Goal: Transaction & Acquisition: Purchase product/service

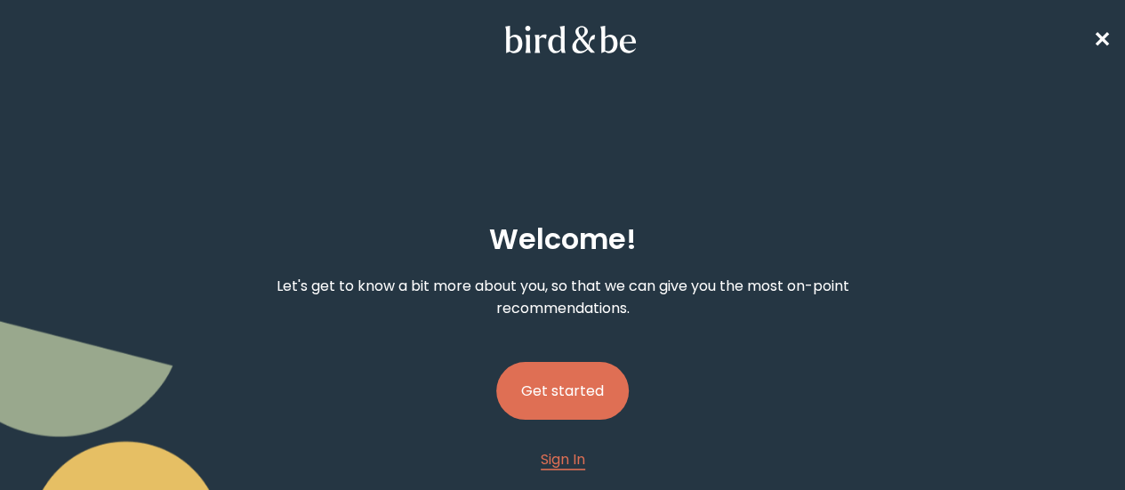
click at [566, 362] on button "Get started" at bounding box center [562, 391] width 133 height 58
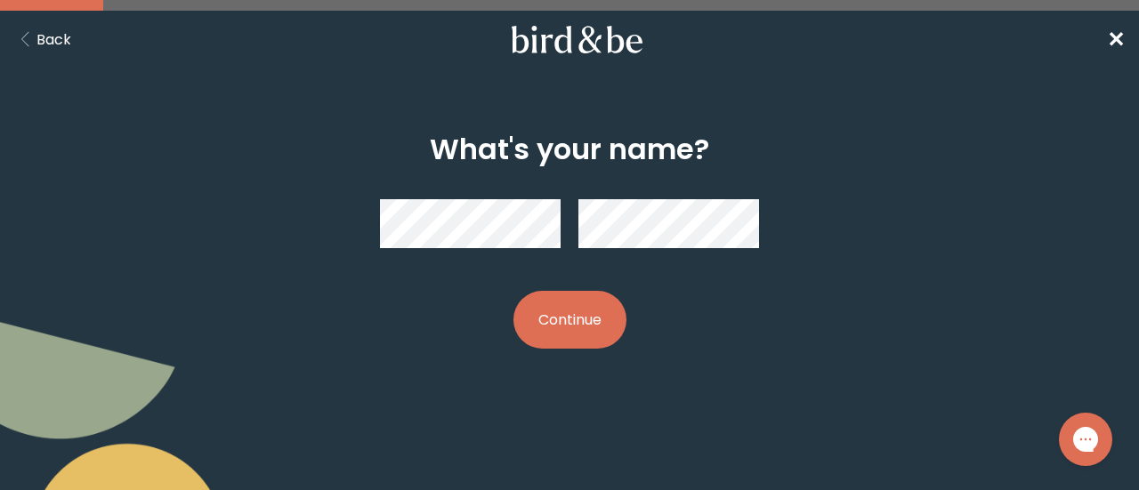
click at [609, 327] on button "Continue" at bounding box center [569, 320] width 113 height 58
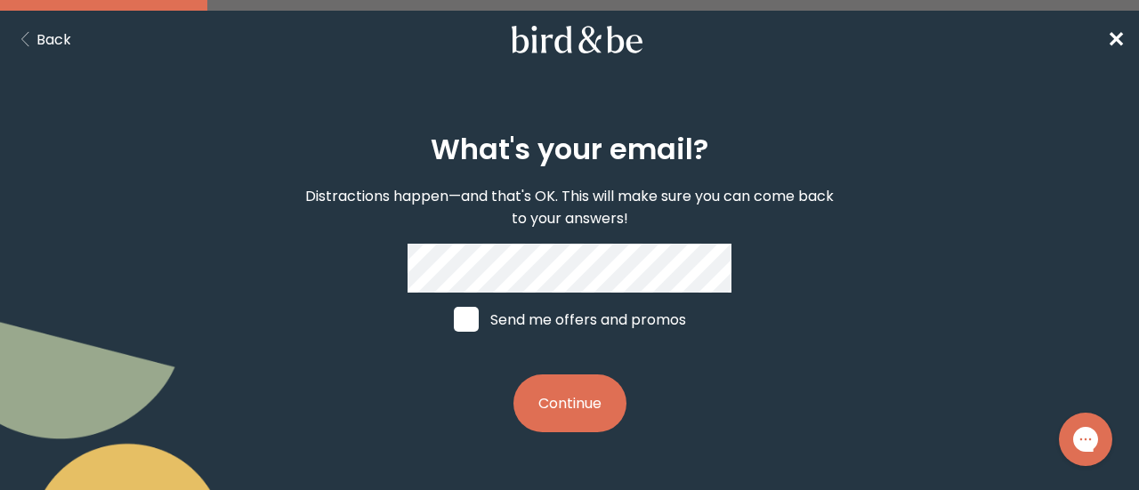
click at [682, 305] on label "Send me offers and promos" at bounding box center [570, 319] width 266 height 53
click at [454, 319] on input "Send me offers and promos" at bounding box center [453, 319] width 1 height 1
checkbox input "true"
click at [567, 405] on button "Continue" at bounding box center [569, 404] width 113 height 58
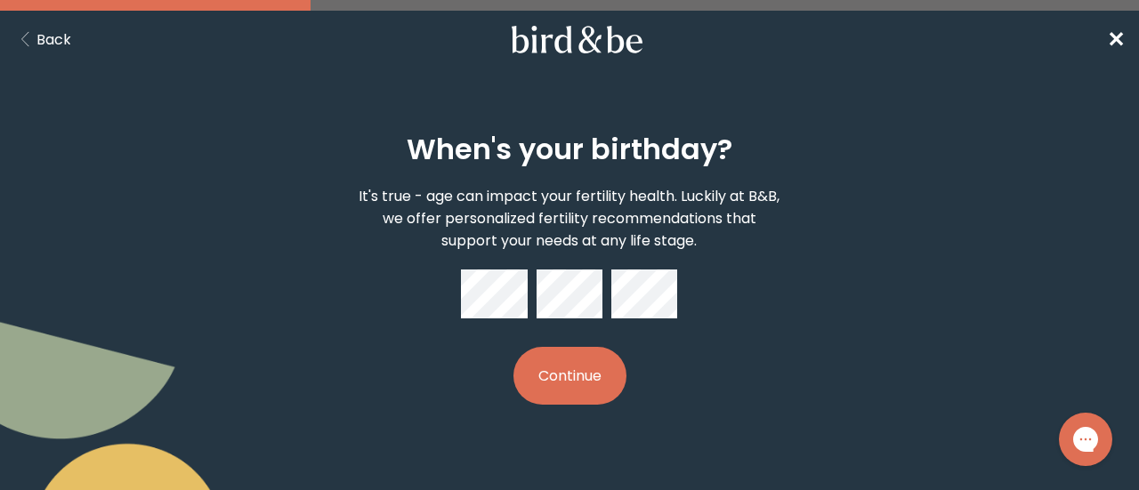
click at [594, 371] on button "Continue" at bounding box center [569, 376] width 113 height 58
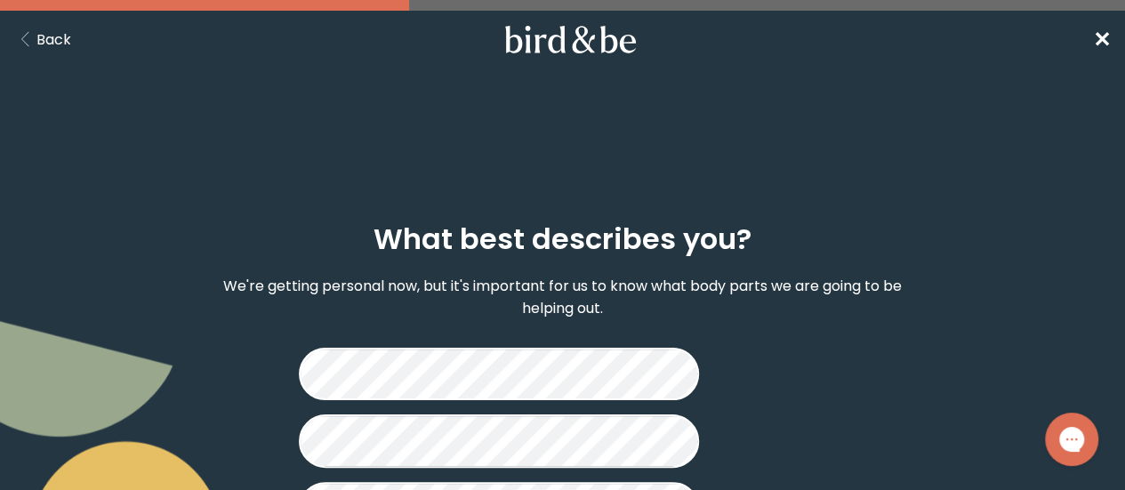
scroll to position [93, 0]
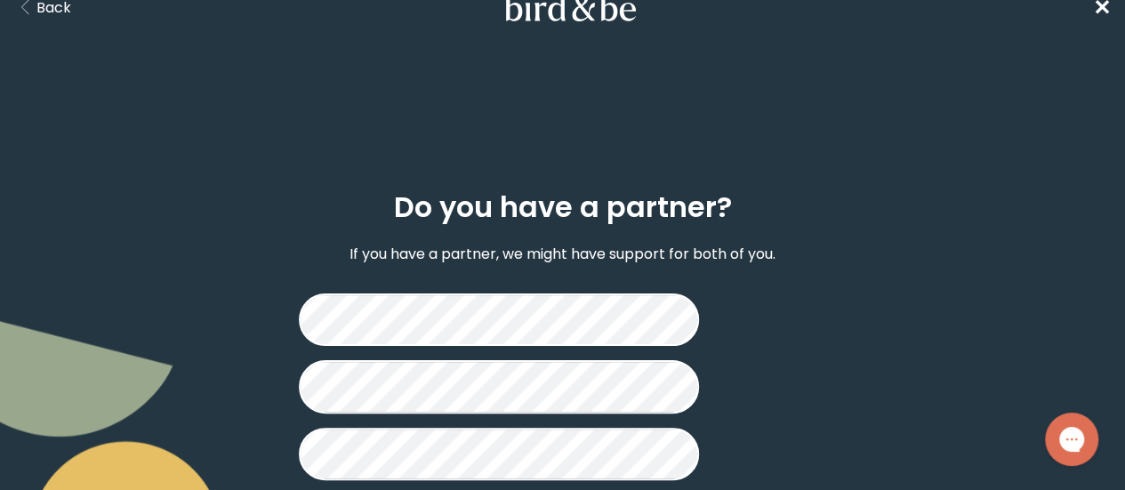
scroll to position [34, 0]
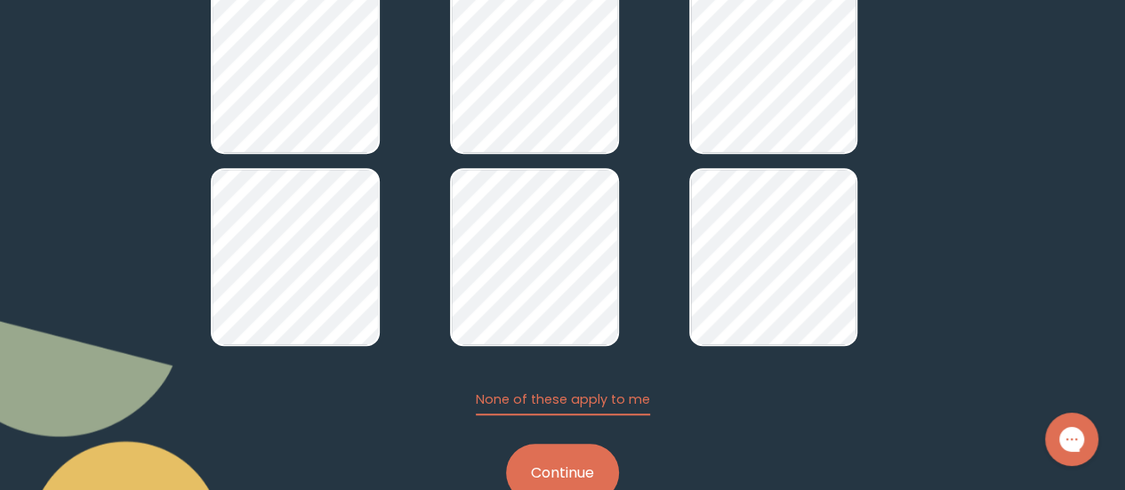
scroll to position [339, 0]
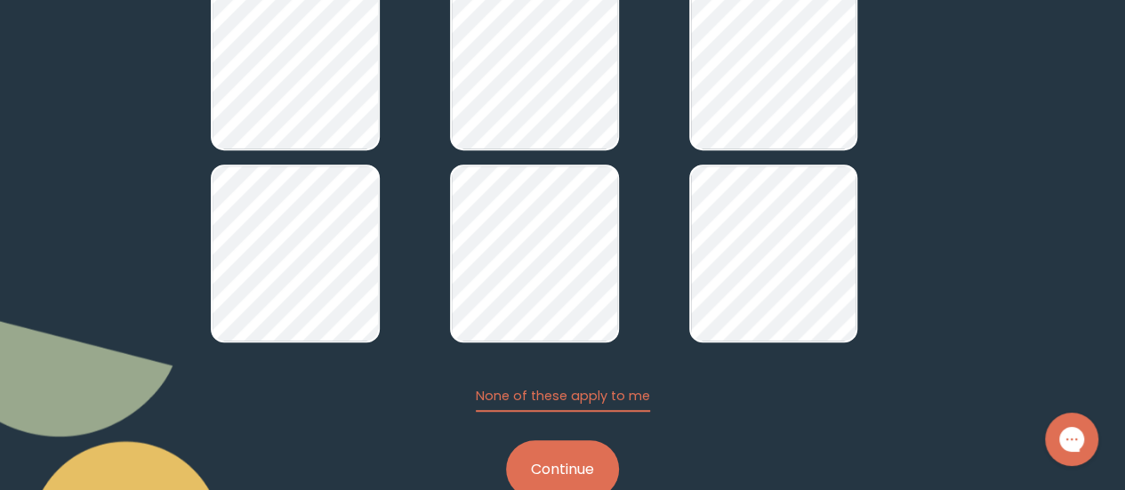
click at [579, 440] on button "Continue" at bounding box center [562, 469] width 113 height 58
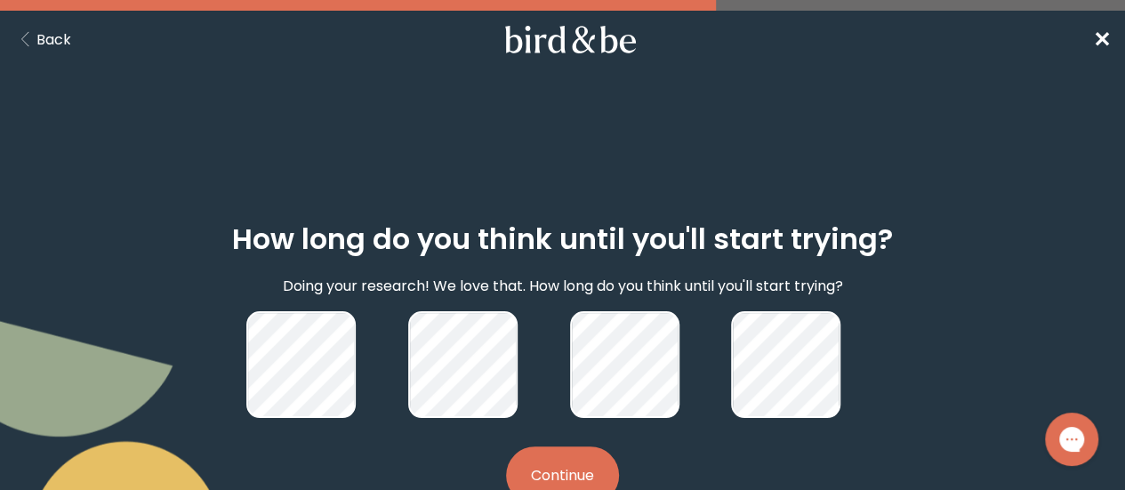
click at [566, 453] on button "Continue" at bounding box center [562, 476] width 113 height 58
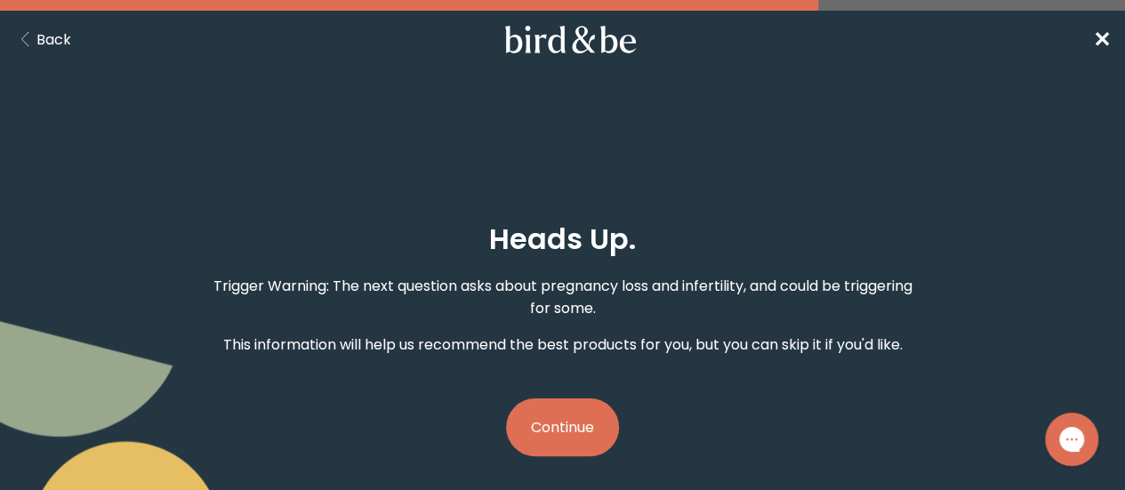
click at [577, 399] on button "Continue" at bounding box center [562, 428] width 113 height 58
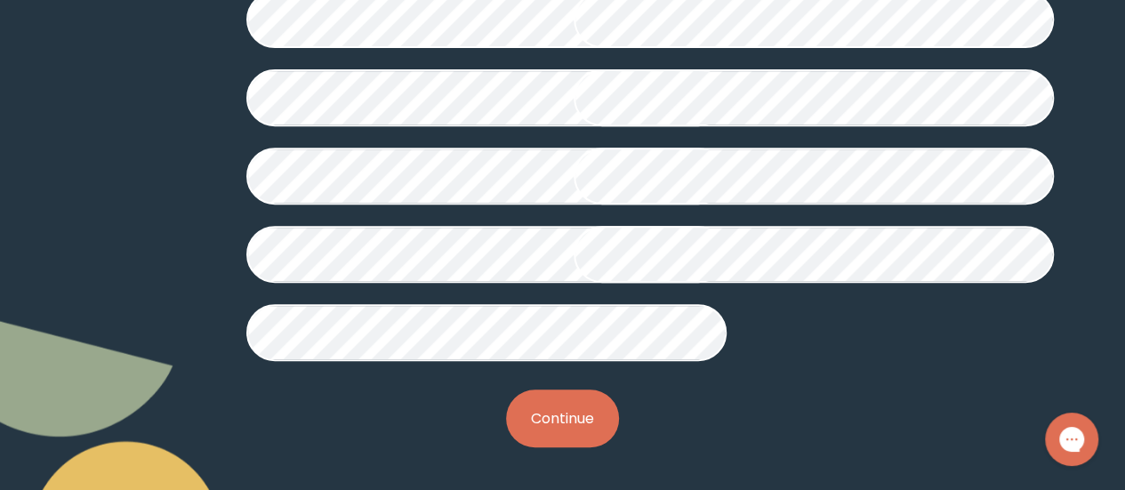
scroll to position [625, 0]
click at [566, 415] on button "Continue" at bounding box center [562, 419] width 113 height 58
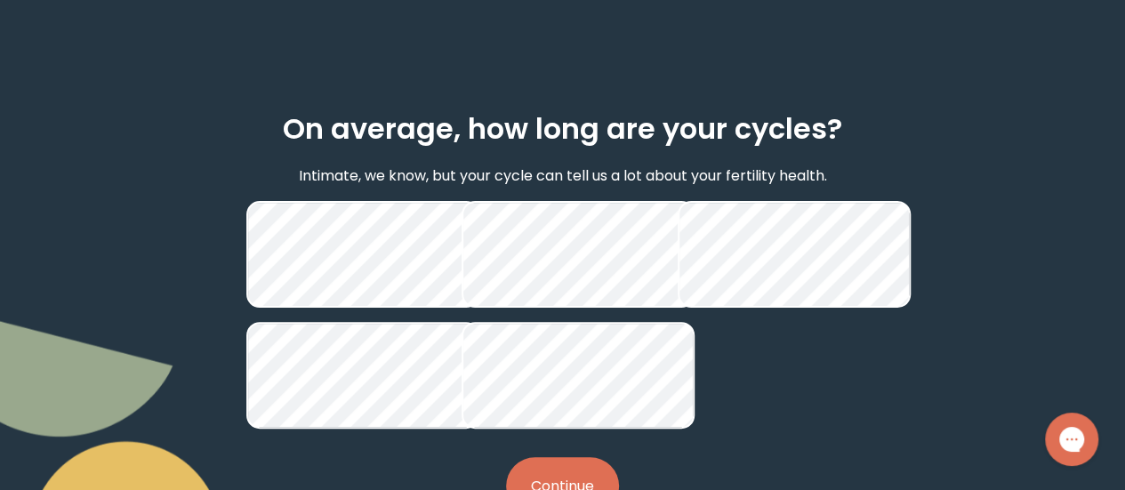
scroll to position [248, 0]
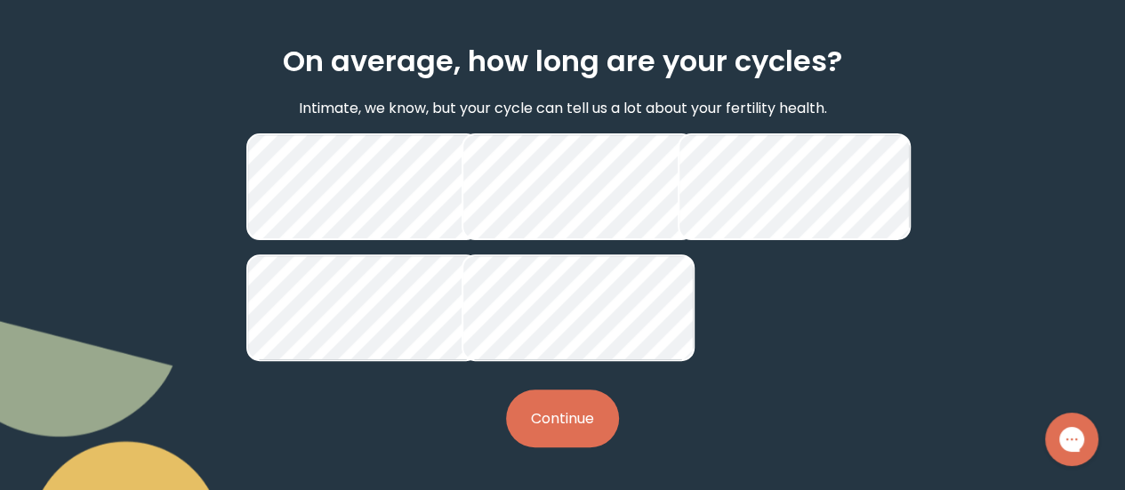
click at [566, 434] on button "Continue" at bounding box center [562, 419] width 113 height 58
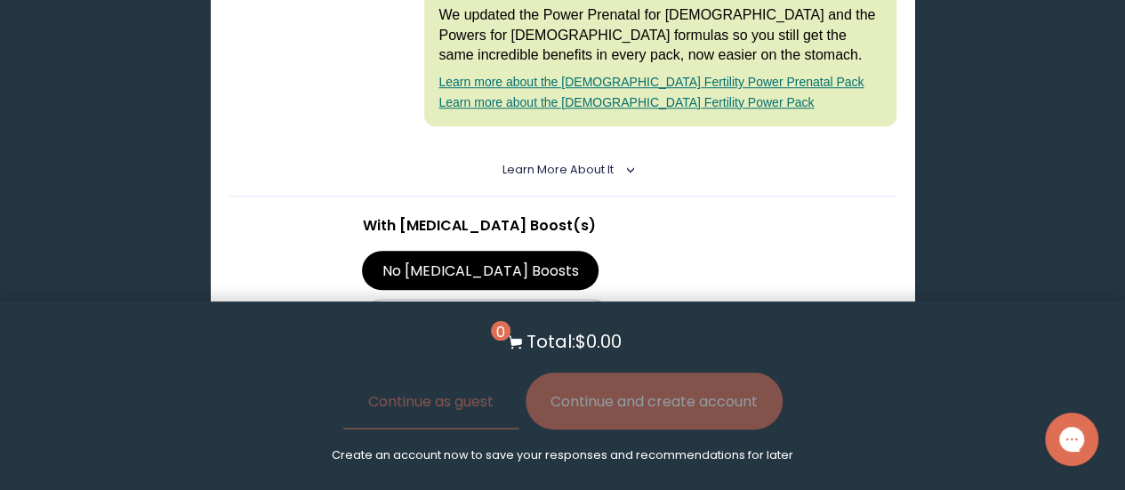
scroll to position [679, 0]
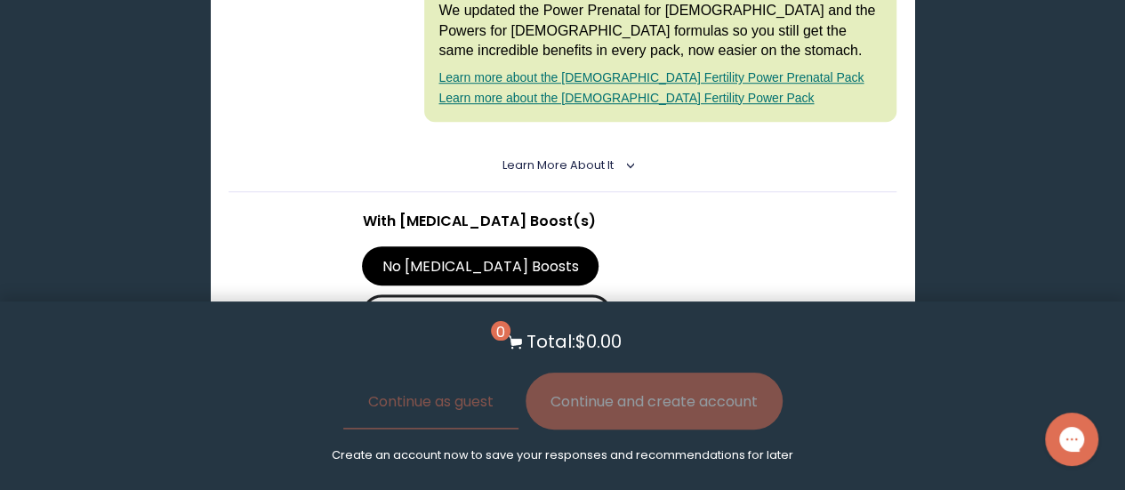
click at [612, 294] on label "With [MEDICAL_DATA] Boosts" at bounding box center [487, 313] width 250 height 39
click at [0, 0] on input "With [MEDICAL_DATA] Boosts" at bounding box center [0, 0] width 0 height 0
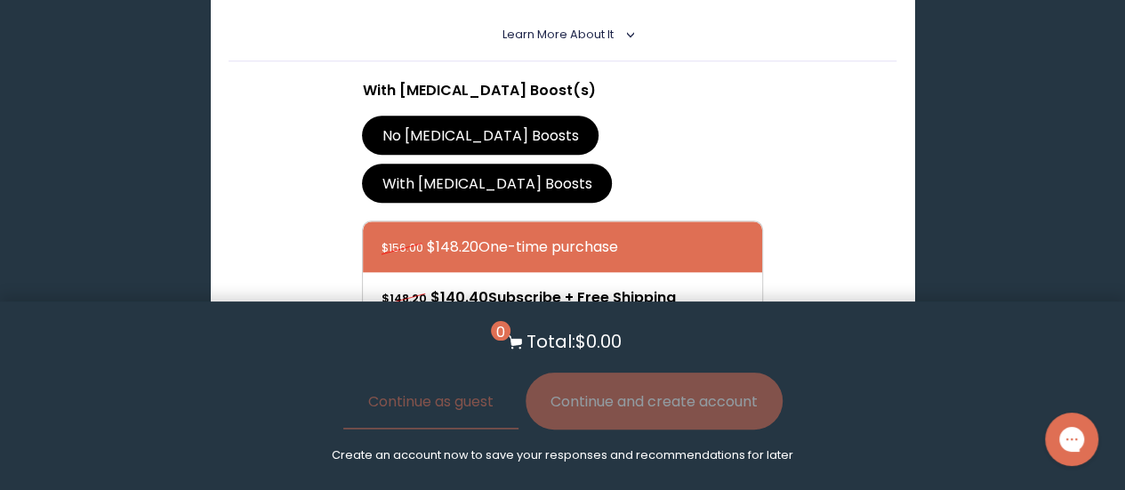
scroll to position [877, 0]
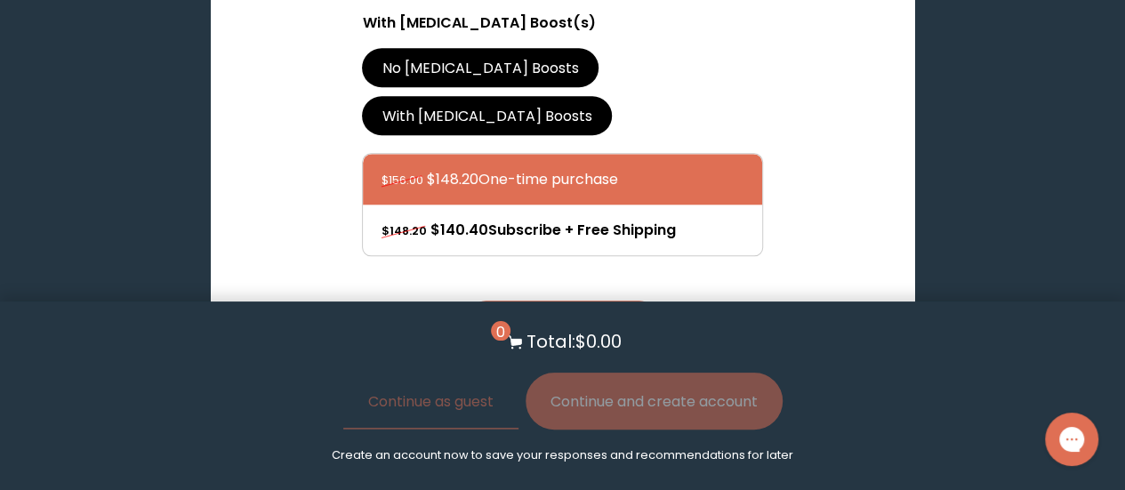
click at [628, 301] on button "Add to Cart - $148.20" at bounding box center [562, 321] width 193 height 40
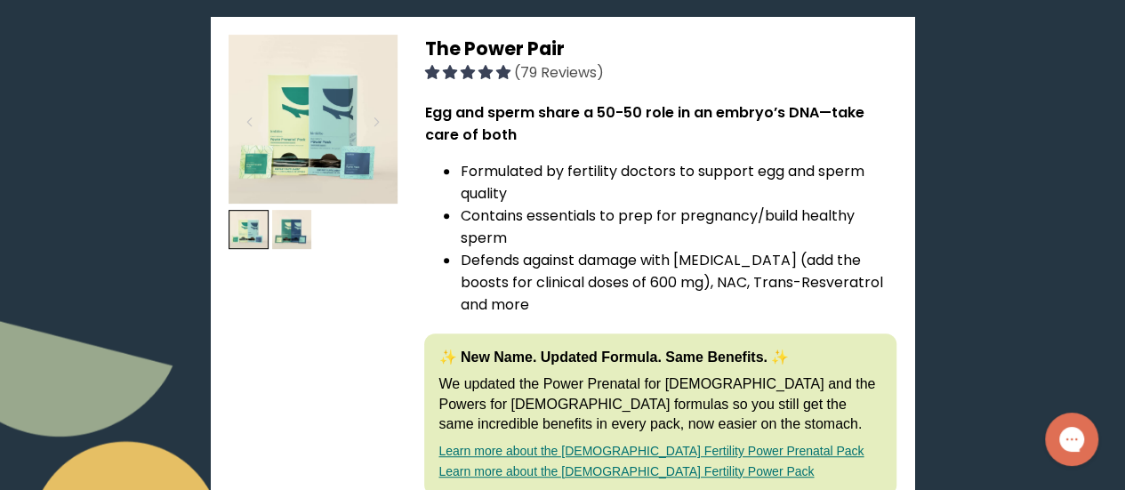
scroll to position [241, 0]
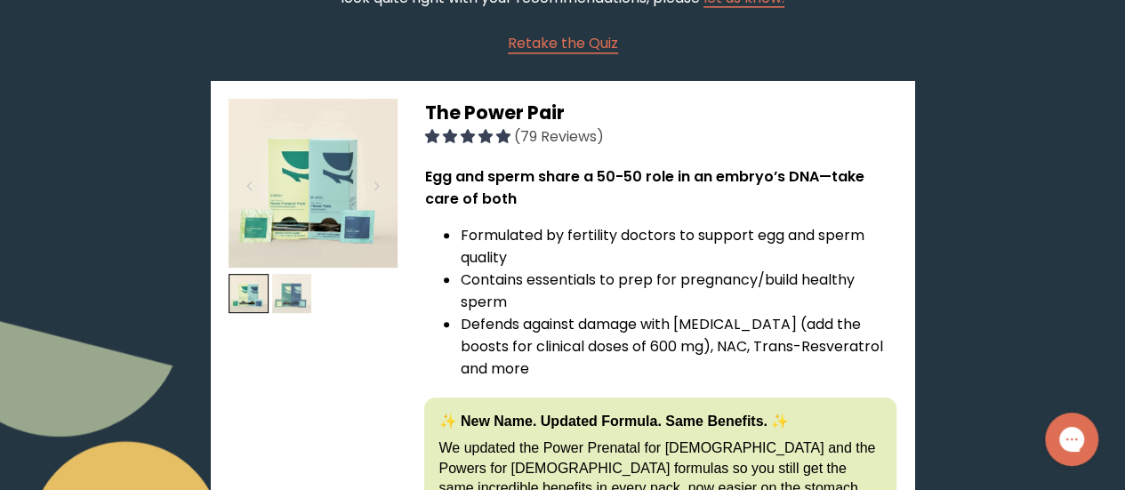
click at [285, 295] on img at bounding box center [292, 294] width 40 height 40
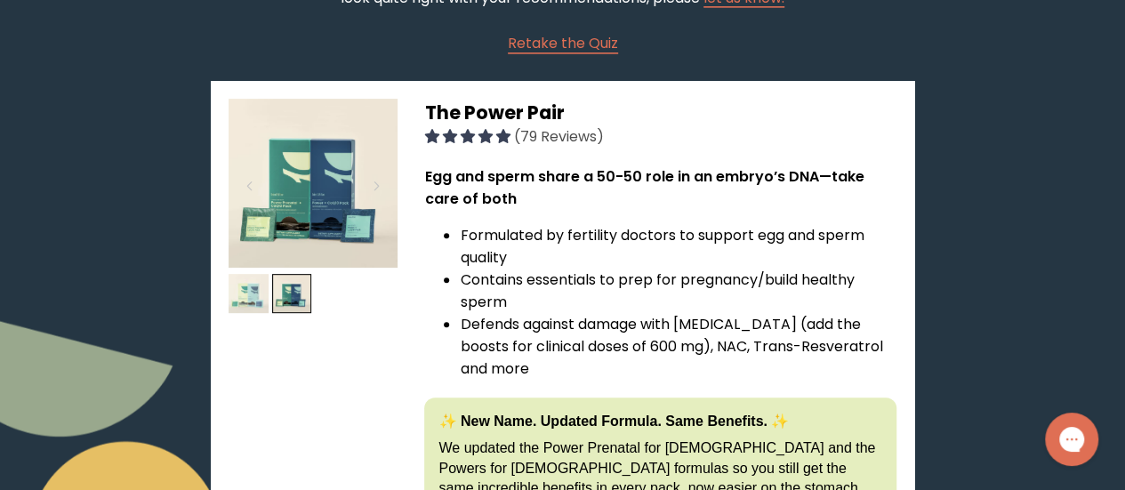
click at [249, 278] on img at bounding box center [249, 294] width 40 height 40
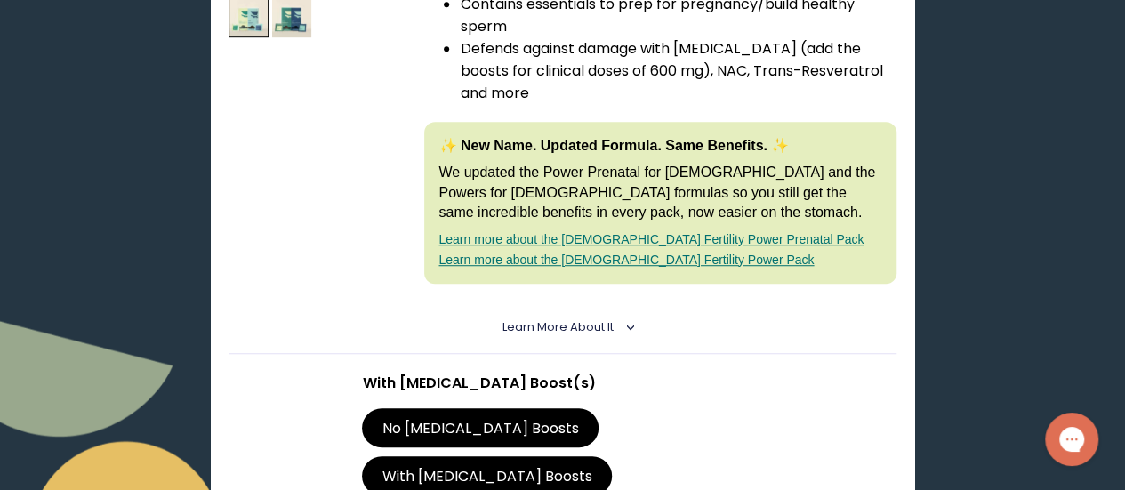
scroll to position [532, 0]
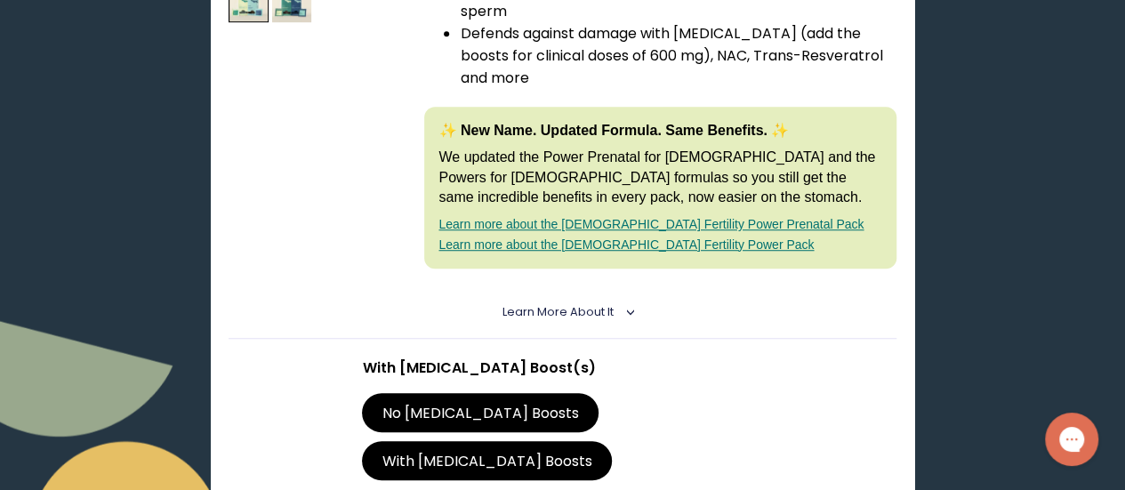
click at [578, 304] on span "Learn More About it" at bounding box center [558, 311] width 111 height 15
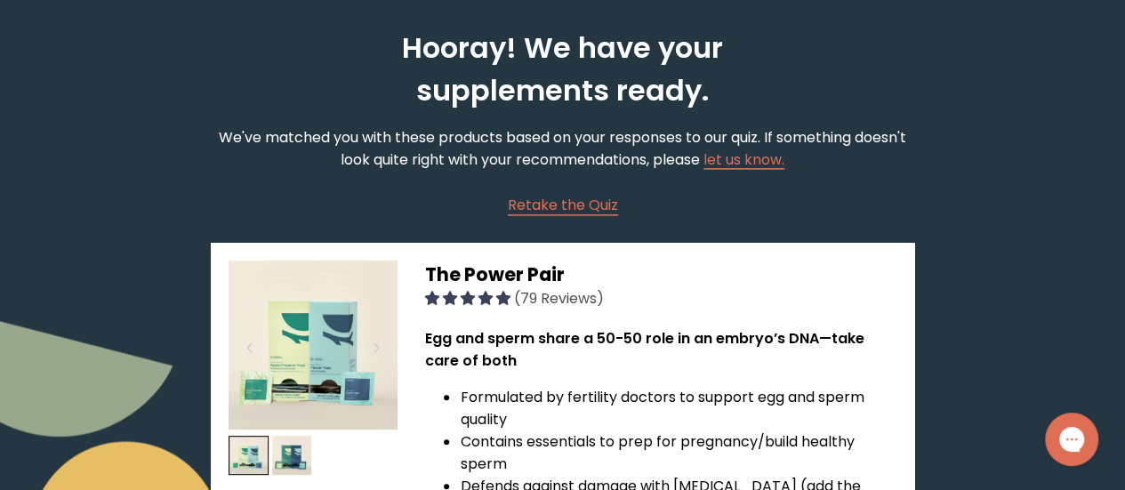
scroll to position [0, 0]
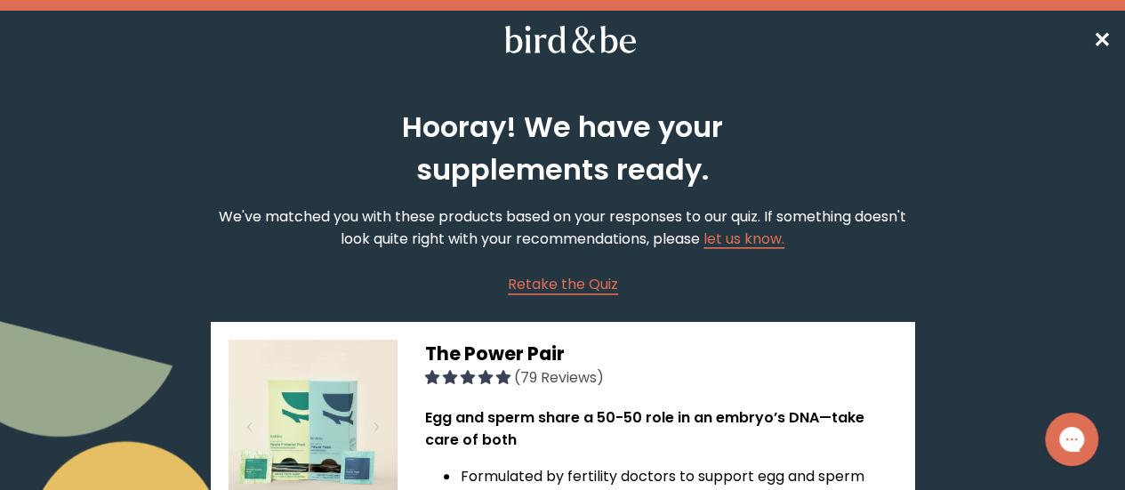
click at [1109, 34] on span "✕" at bounding box center [1102, 39] width 18 height 29
